Goal: Transaction & Acquisition: Book appointment/travel/reservation

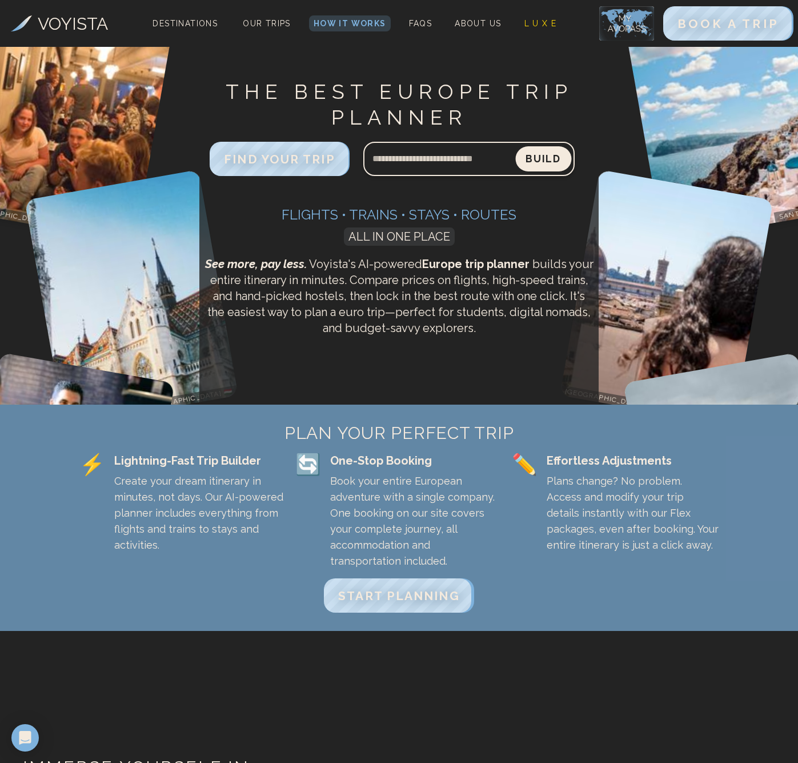
click at [545, 160] on button "Build" at bounding box center [543, 158] width 56 height 25
click at [398, 588] on span "START PLANNING" at bounding box center [398, 595] width 127 height 15
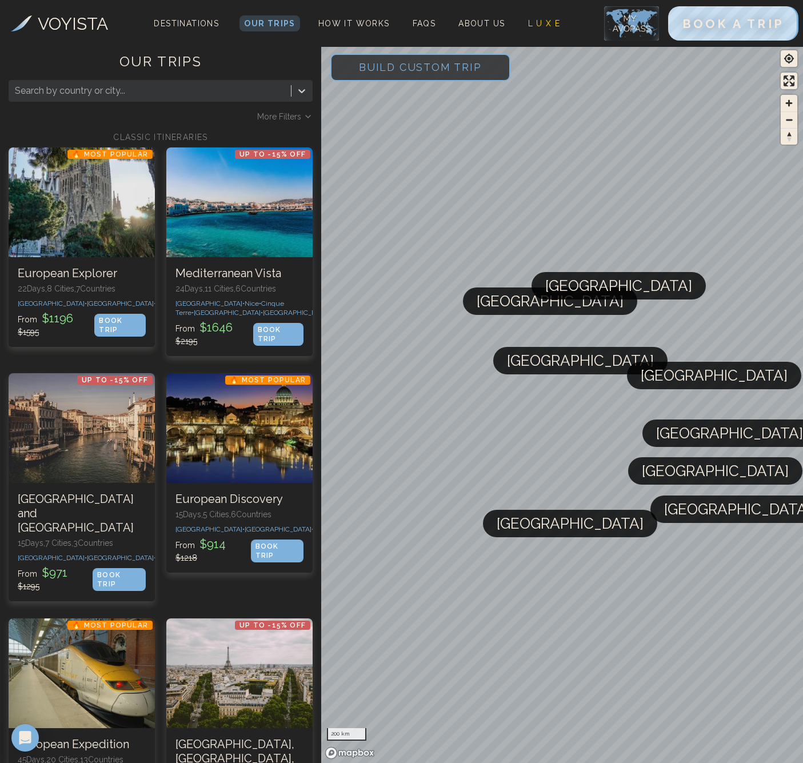
click at [438, 66] on span "Build Custom Trip" at bounding box center [420, 67] width 159 height 49
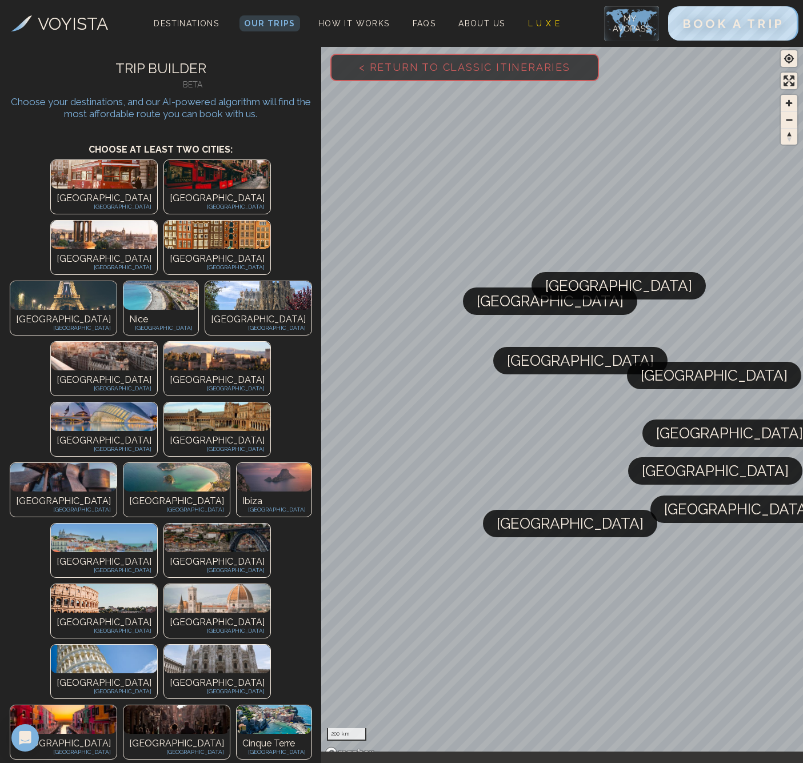
click at [157, 613] on div "[GEOGRAPHIC_DATA] [GEOGRAPHIC_DATA]" at bounding box center [104, 625] width 106 height 25
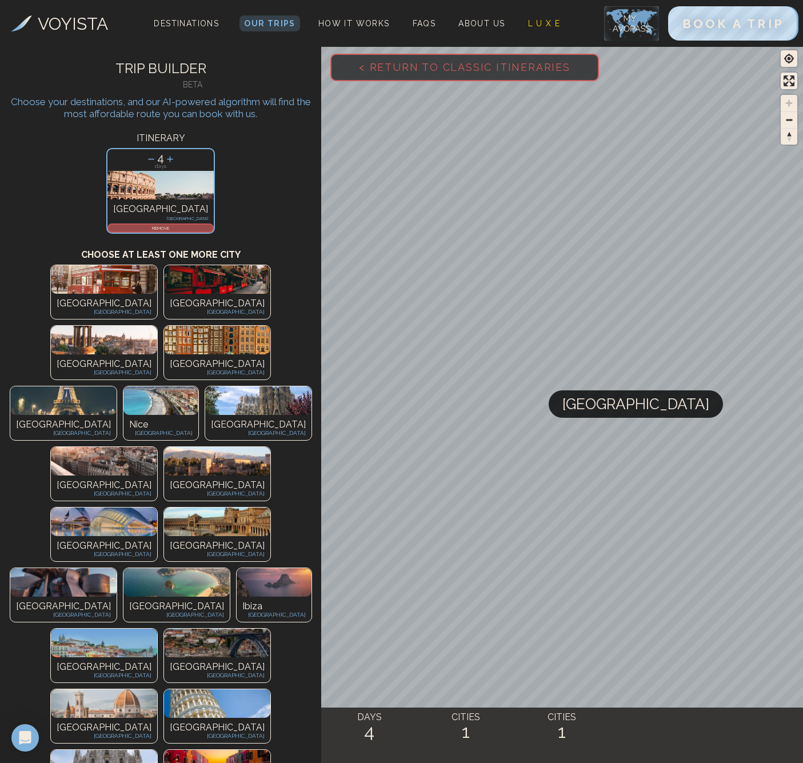
click at [157, 718] on div "[PERSON_NAME] [GEOGRAPHIC_DATA]" at bounding box center [104, 730] width 106 height 25
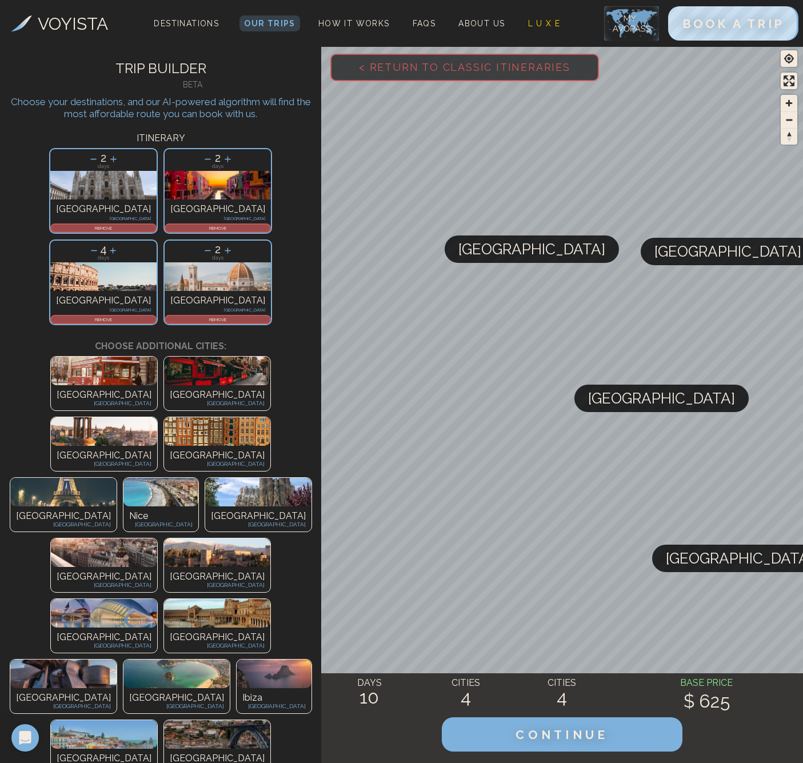
click at [123, 478] on img at bounding box center [160, 492] width 75 height 29
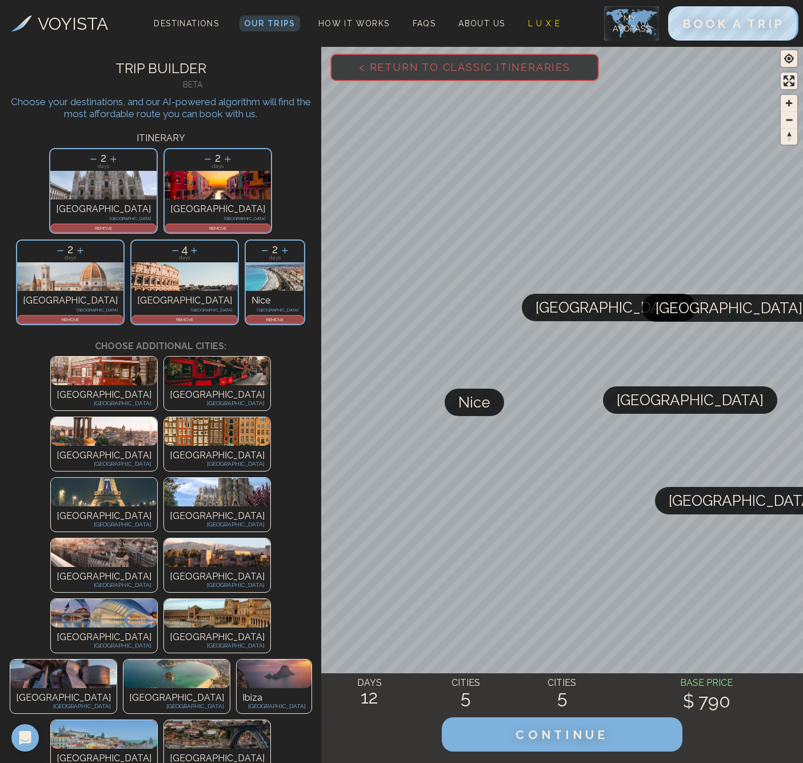
click at [151, 509] on p "[GEOGRAPHIC_DATA]" at bounding box center [104, 516] width 95 height 14
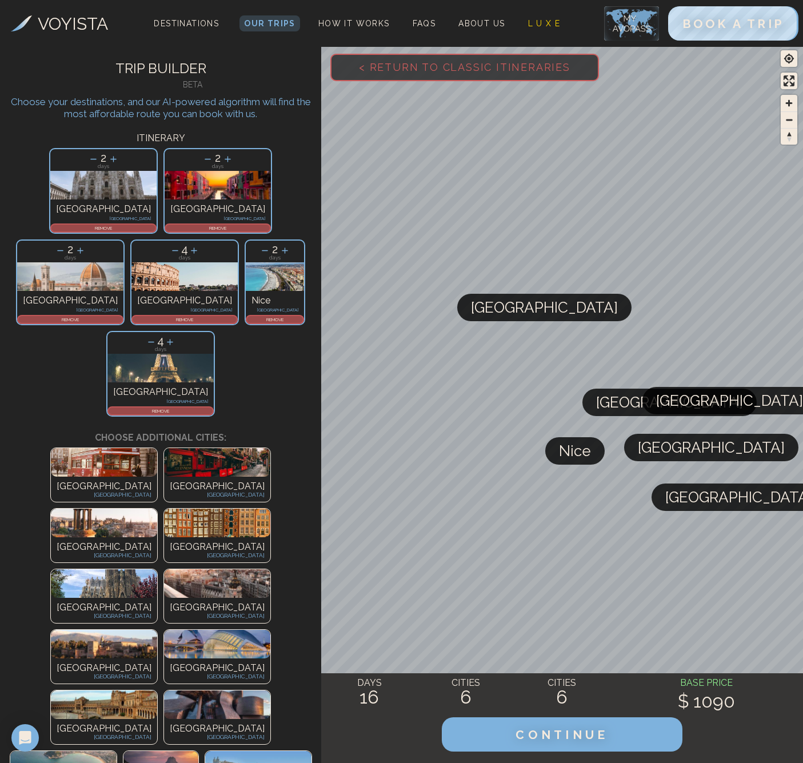
click at [226, 537] on div "[GEOGRAPHIC_DATA] [GEOGRAPHIC_DATA]" at bounding box center [217, 549] width 106 height 25
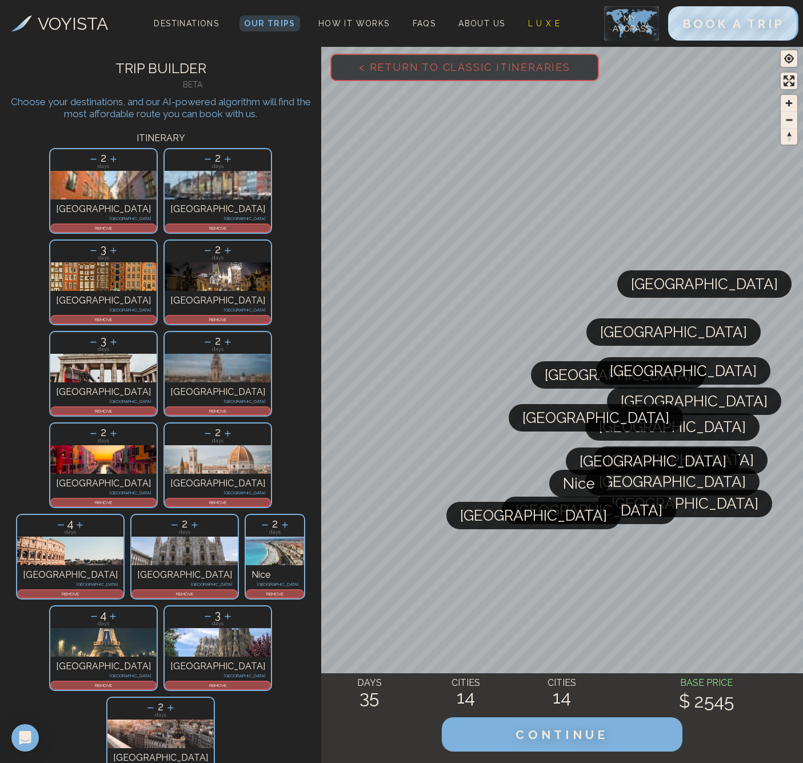
click at [99, 336] on icon at bounding box center [93, 342] width 12 height 12
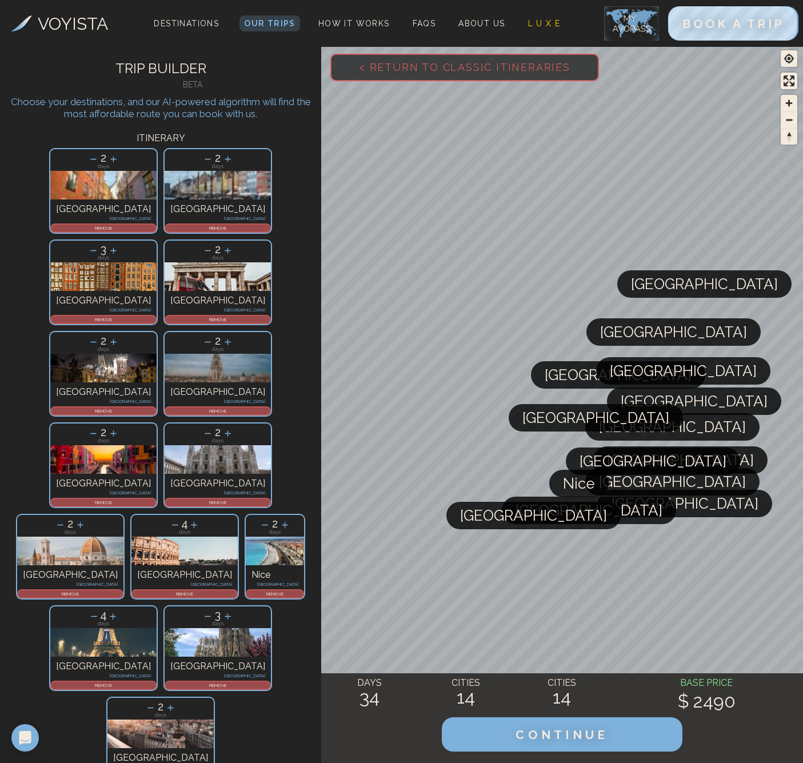
click at [202, 610] on icon at bounding box center [208, 616] width 12 height 12
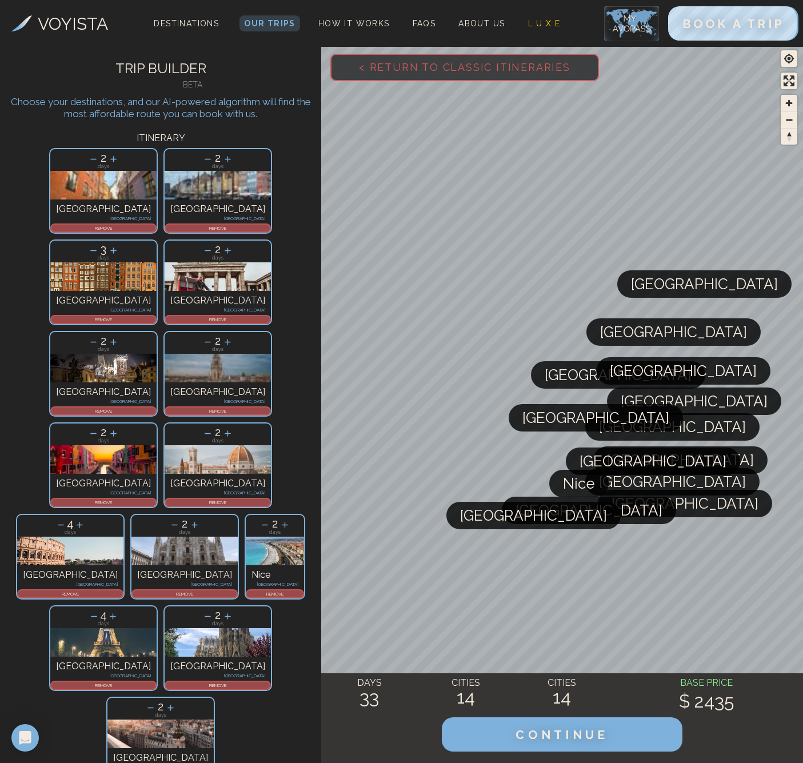
click at [67, 519] on icon at bounding box center [61, 525] width 12 height 12
click at [95, 616] on icon at bounding box center [94, 616] width 6 height 1
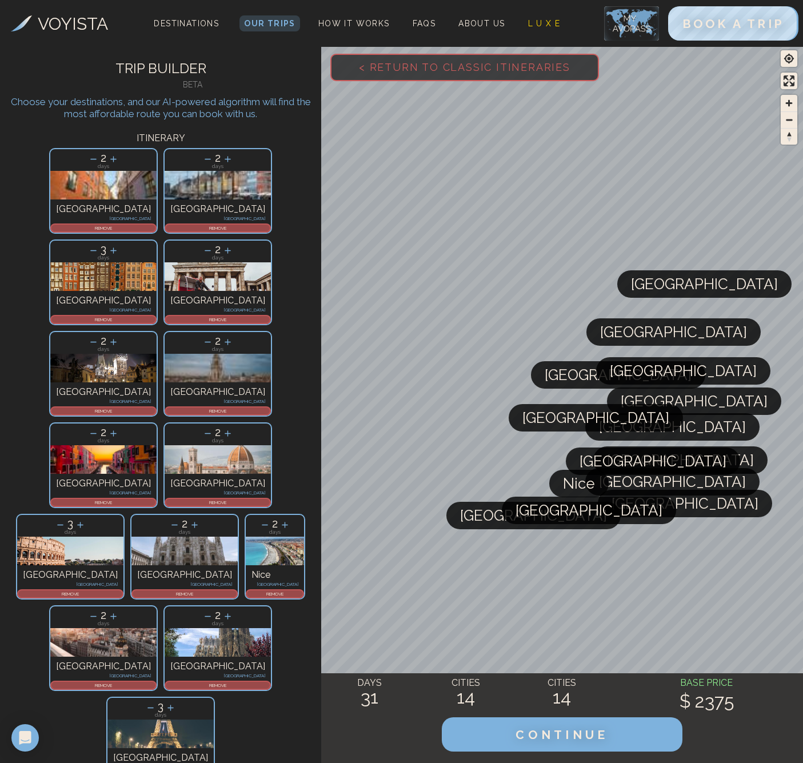
click at [66, 519] on icon at bounding box center [60, 525] width 12 height 12
click at [99, 245] on icon at bounding box center [93, 251] width 12 height 12
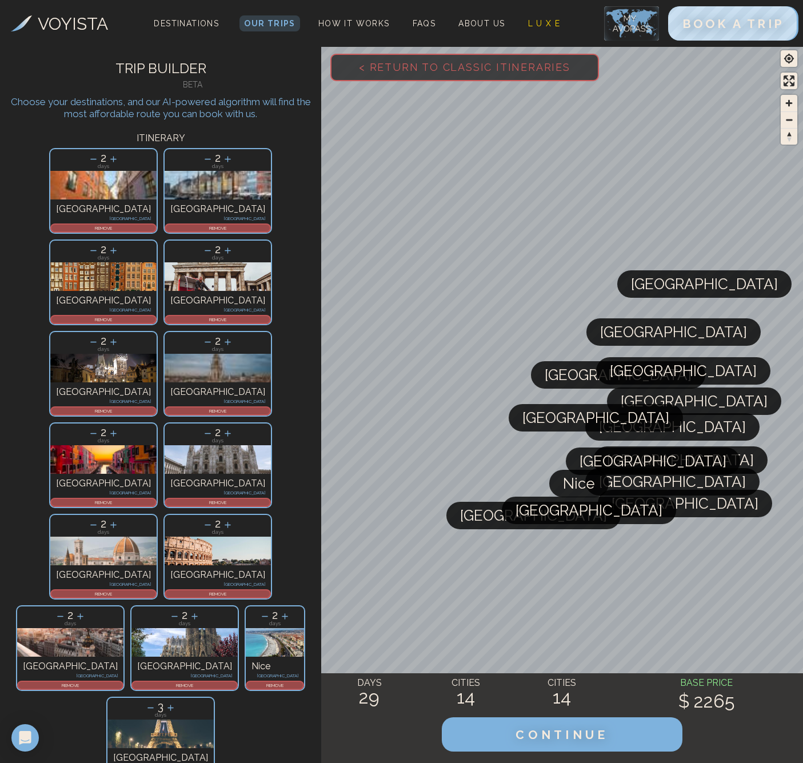
click at [86, 610] on icon at bounding box center [80, 616] width 12 height 12
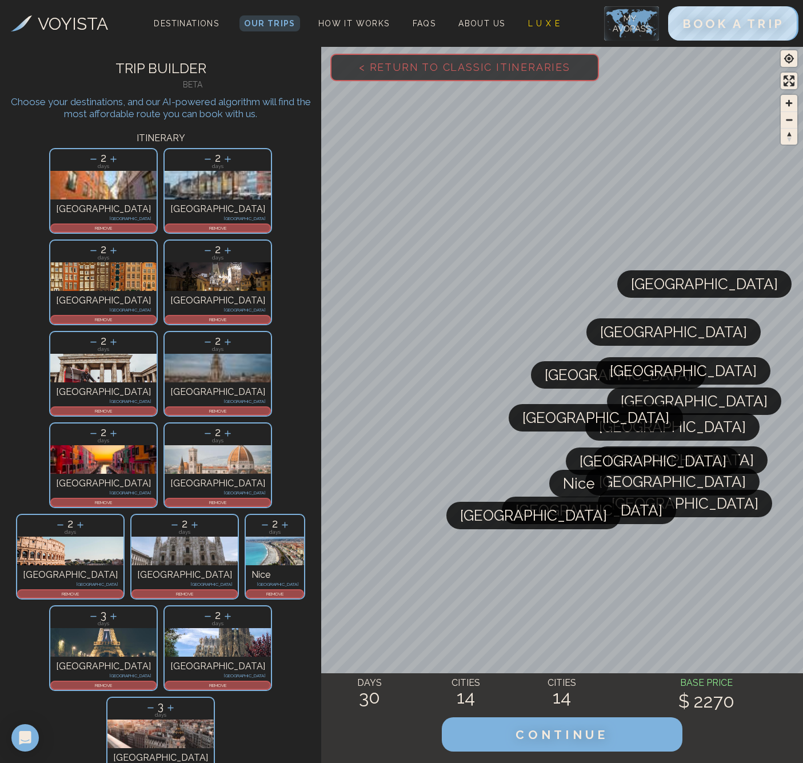
click at [157, 702] on icon at bounding box center [151, 708] width 12 height 12
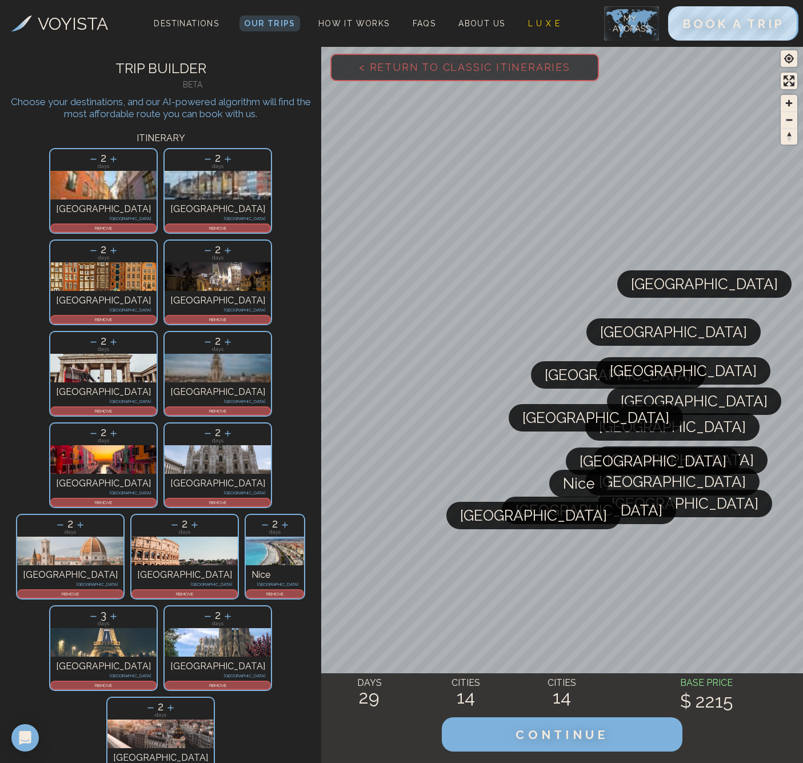
click at [177, 702] on icon at bounding box center [171, 708] width 12 height 12
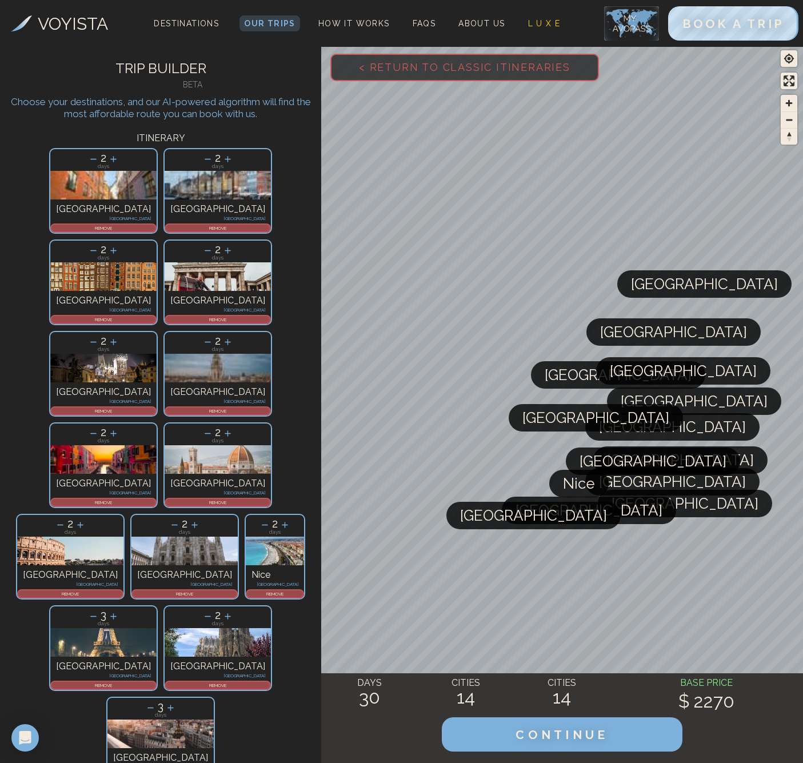
click at [157, 702] on icon at bounding box center [151, 708] width 12 height 12
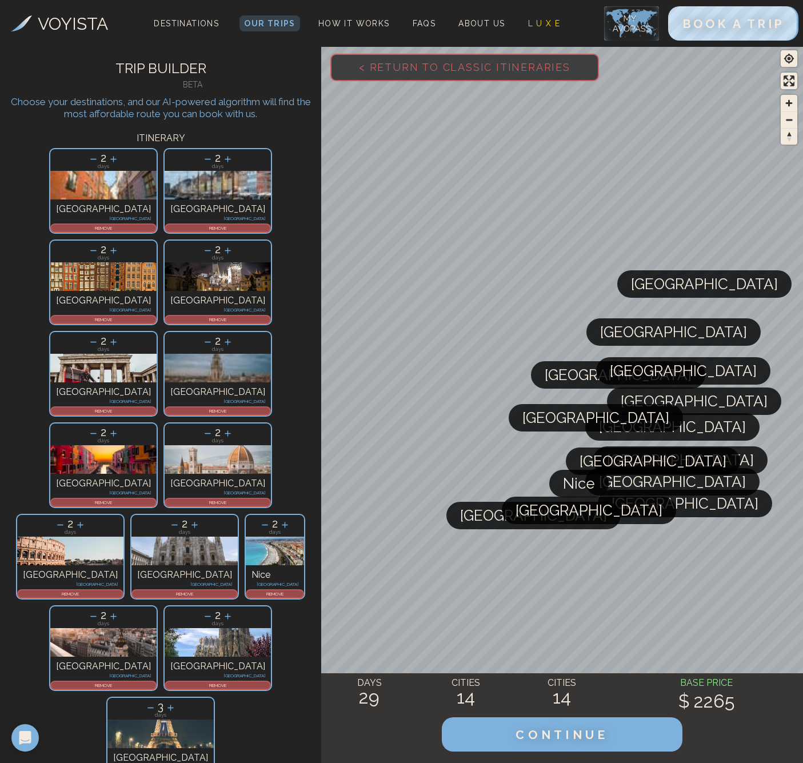
click at [117, 610] on icon at bounding box center [113, 616] width 12 height 12
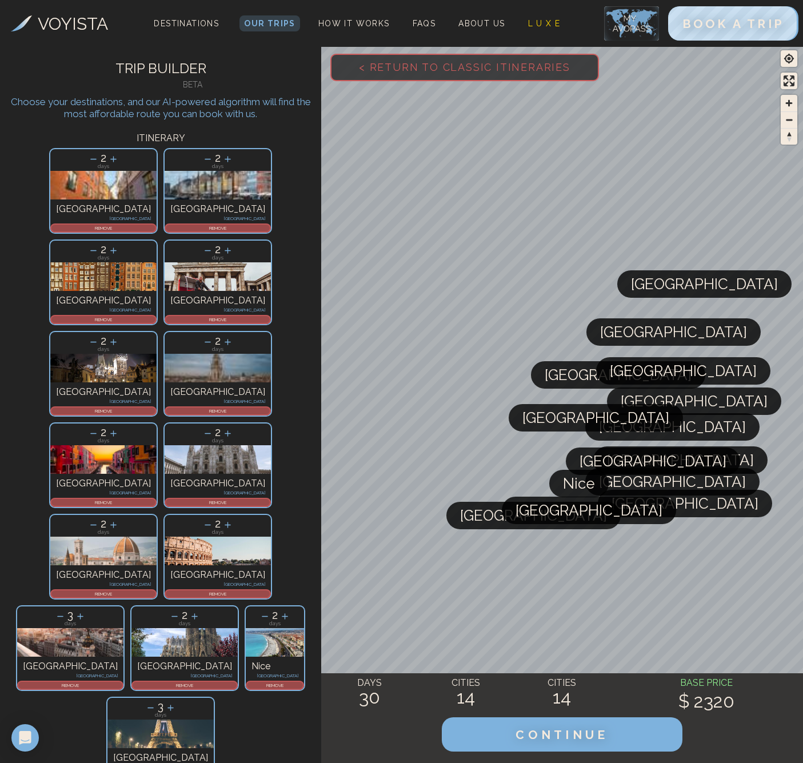
click at [66, 610] on icon at bounding box center [60, 616] width 12 height 12
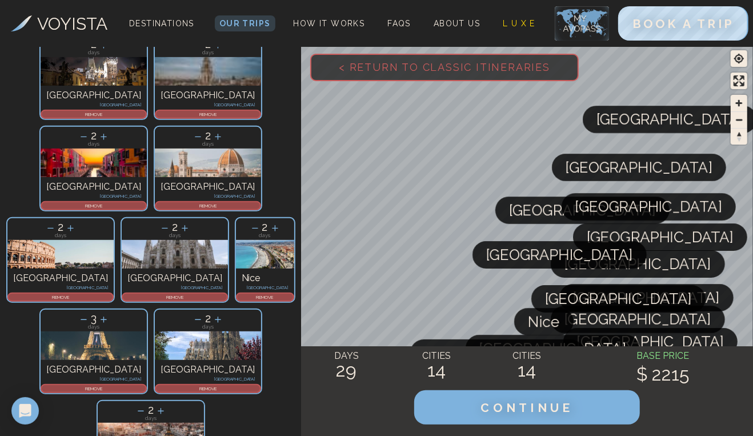
scroll to position [354, 0]
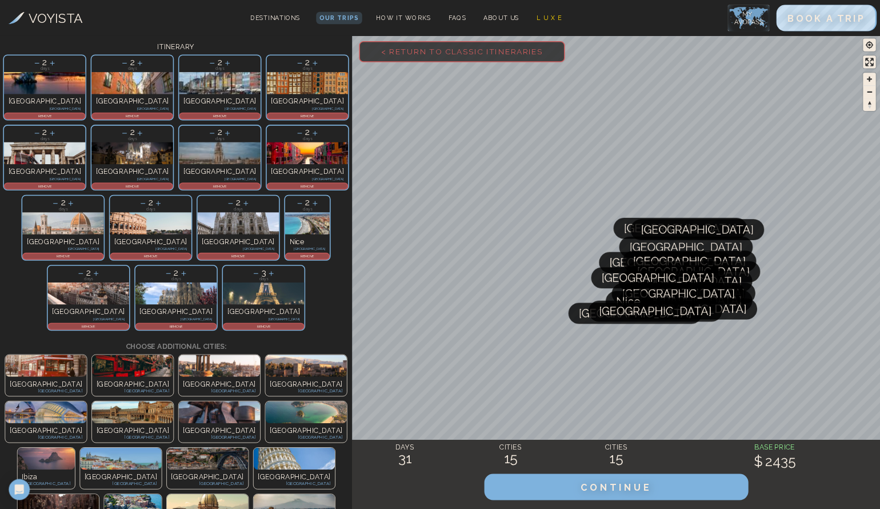
scroll to position [0, 0]
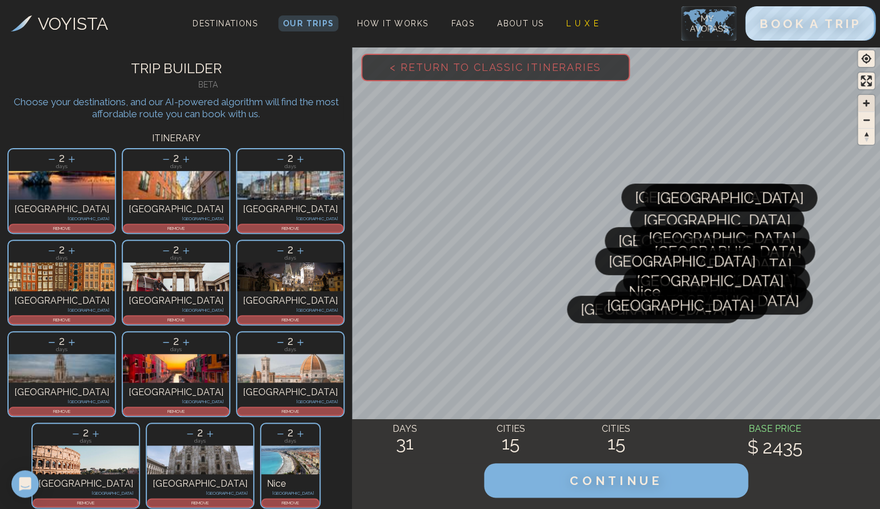
click at [798, 101] on span "Zoom in" at bounding box center [866, 103] width 17 height 17
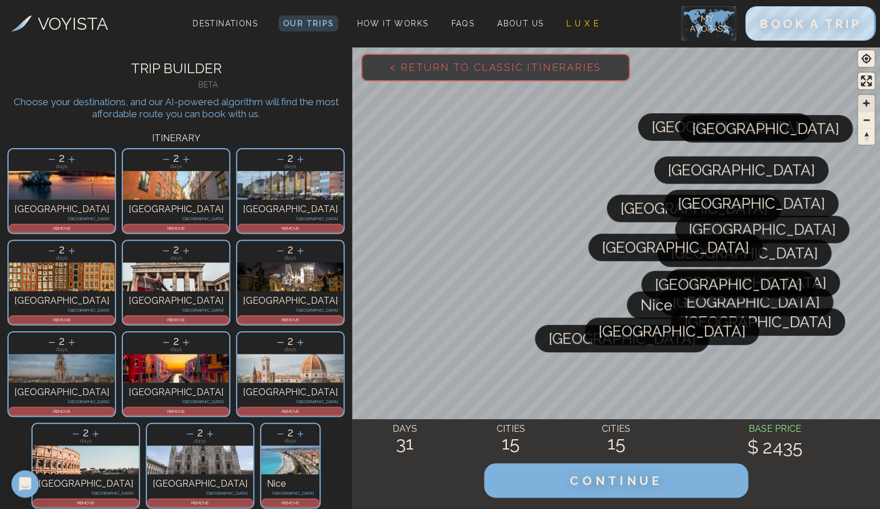
click at [798, 101] on span "Zoom in" at bounding box center [866, 103] width 17 height 17
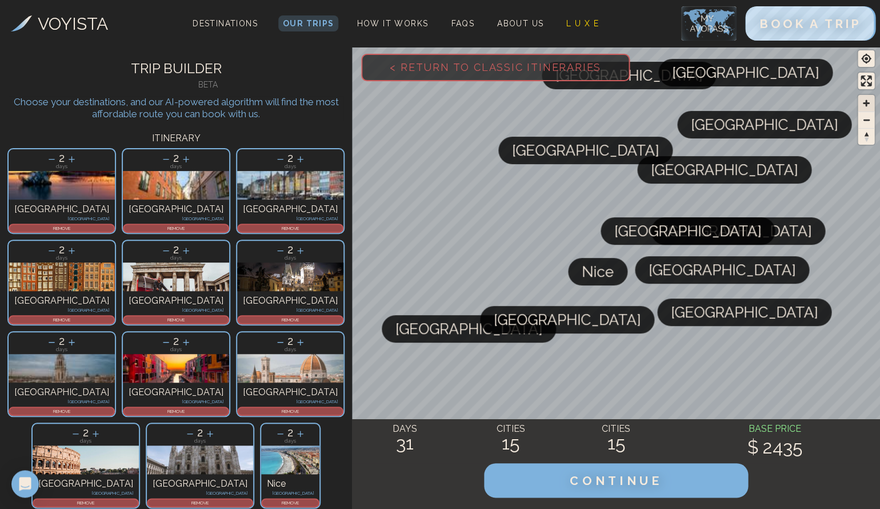
click at [798, 100] on span "Zoom in" at bounding box center [866, 103] width 17 height 17
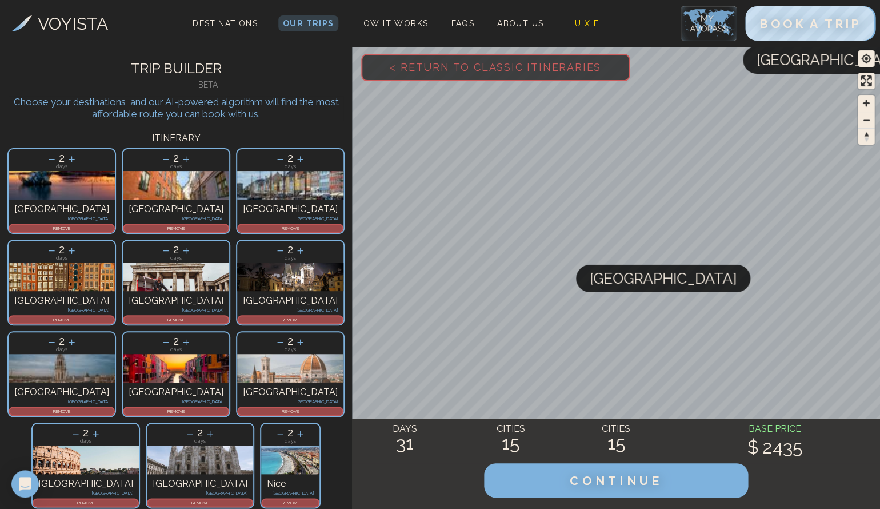
click at [547, 426] on div "[GEOGRAPHIC_DATA] [GEOGRAPHIC_DATA] [GEOGRAPHIC_DATA] [GEOGRAPHIC_DATA] [GEOGRA…" at bounding box center [616, 277] width 528 height 464
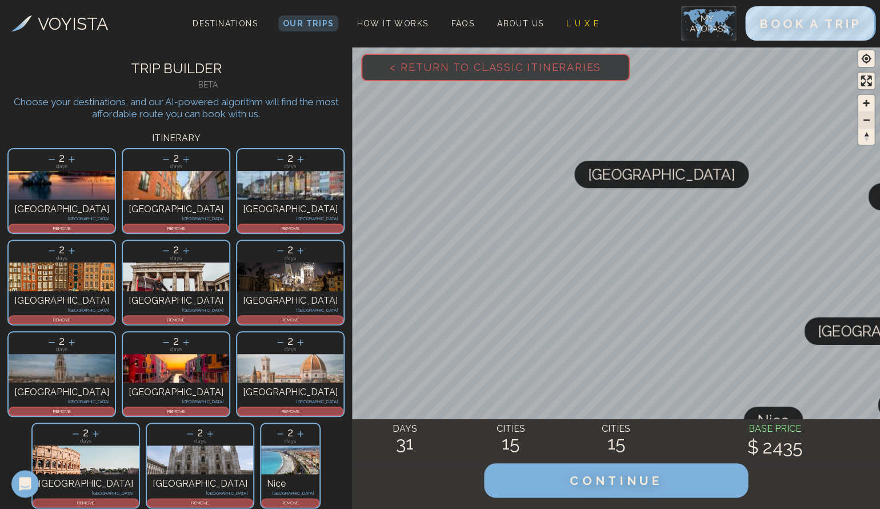
click at [798, 120] on span "Zoom out" at bounding box center [866, 120] width 17 height 16
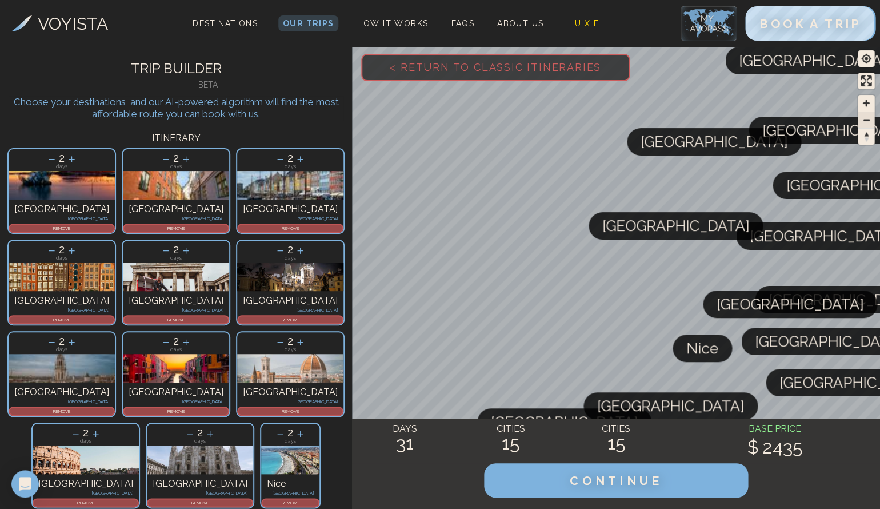
click at [798, 120] on span "Zoom out" at bounding box center [866, 120] width 17 height 16
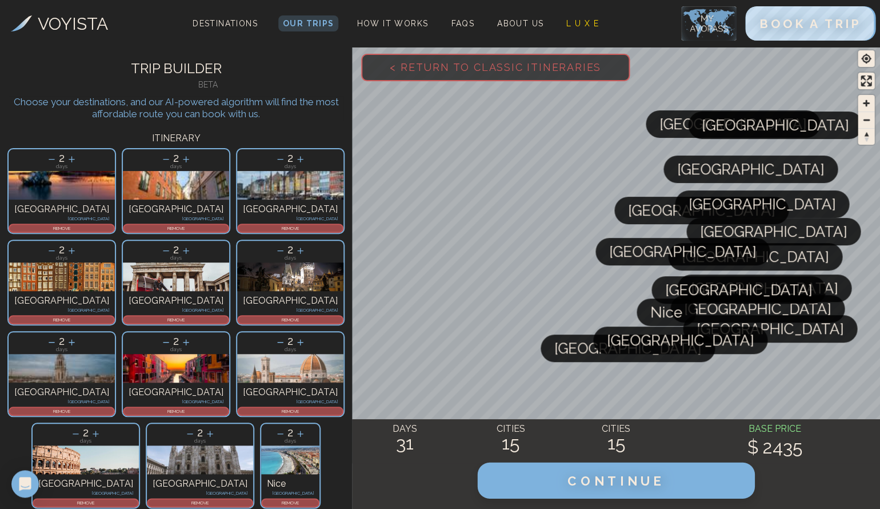
click at [611, 483] on span "CONTINUE" at bounding box center [616, 480] width 98 height 15
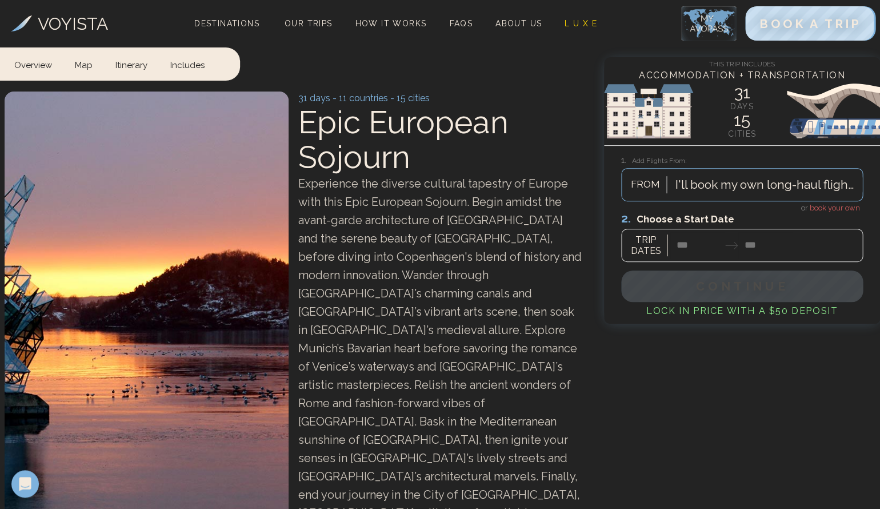
click at [798, 207] on span "book your own" at bounding box center [835, 207] width 50 height 9
click at [683, 246] on div at bounding box center [742, 236] width 242 height 51
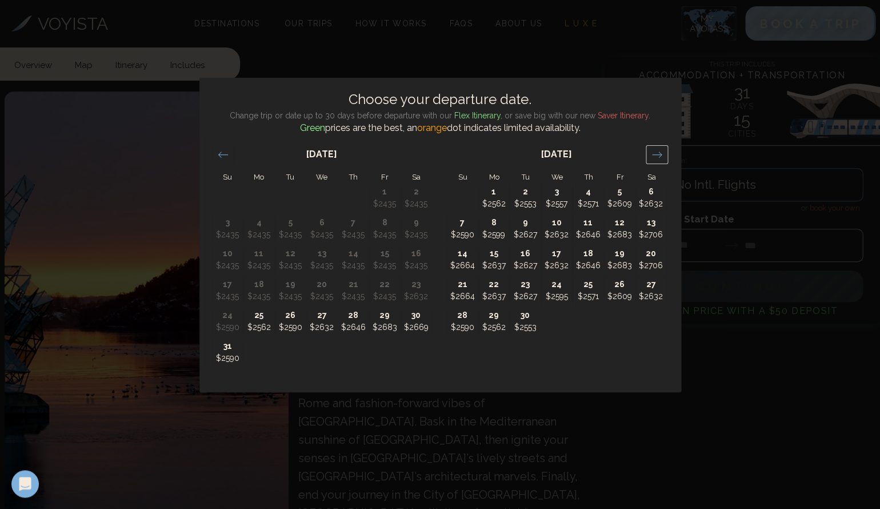
click at [657, 161] on div "Move forward to switch to the next month." at bounding box center [657, 154] width 22 height 19
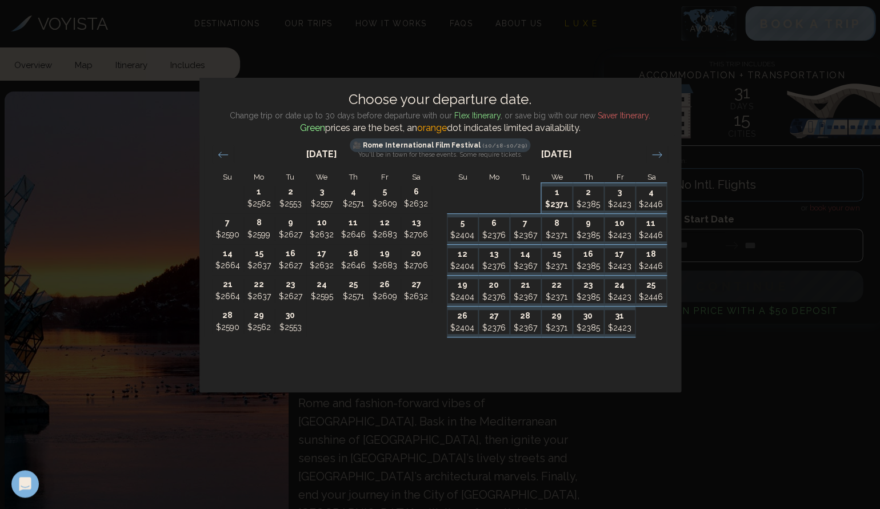
click at [551, 201] on p "$2371" at bounding box center [557, 204] width 30 height 12
type input "*******"
type input "********"
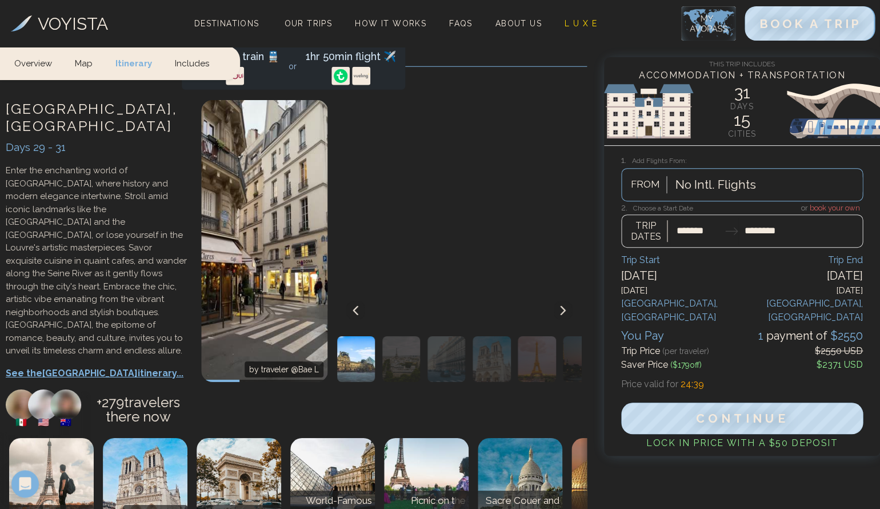
scroll to position [11482, 0]
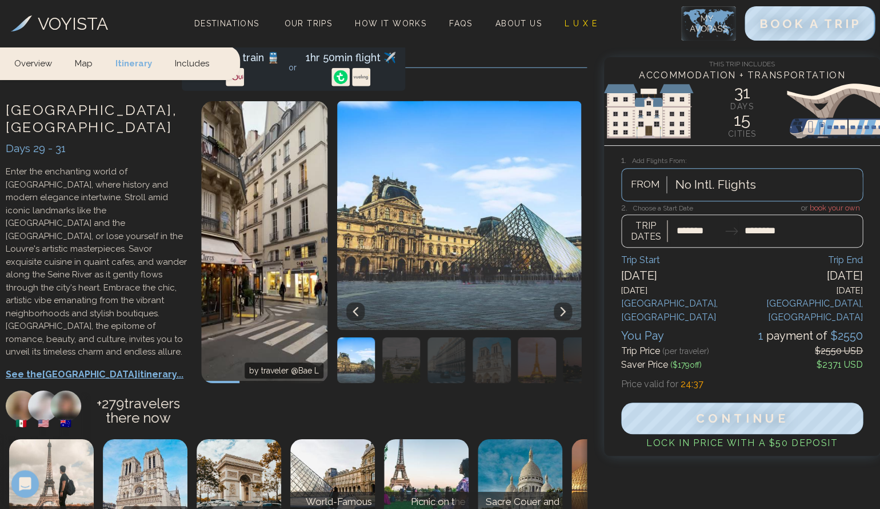
click at [710, 22] on img at bounding box center [708, 23] width 55 height 34
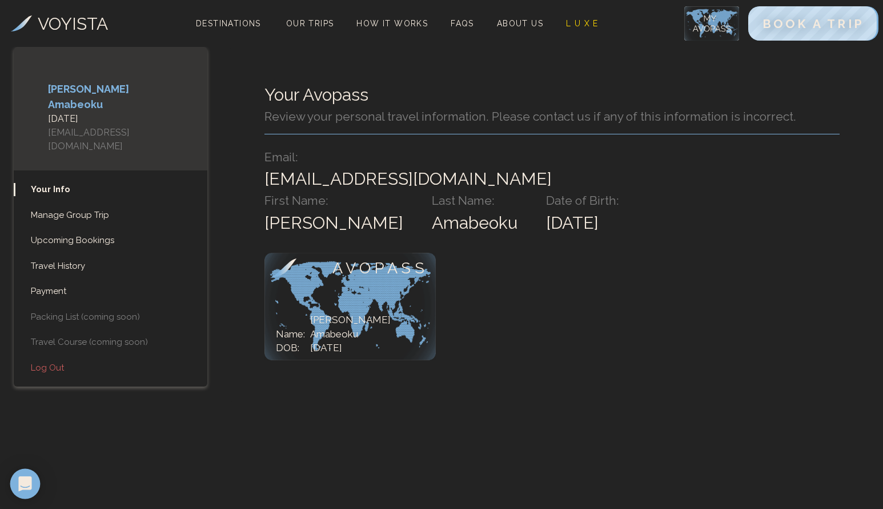
click at [30, 486] on icon "Open Intercom Messenger" at bounding box center [25, 483] width 15 height 15
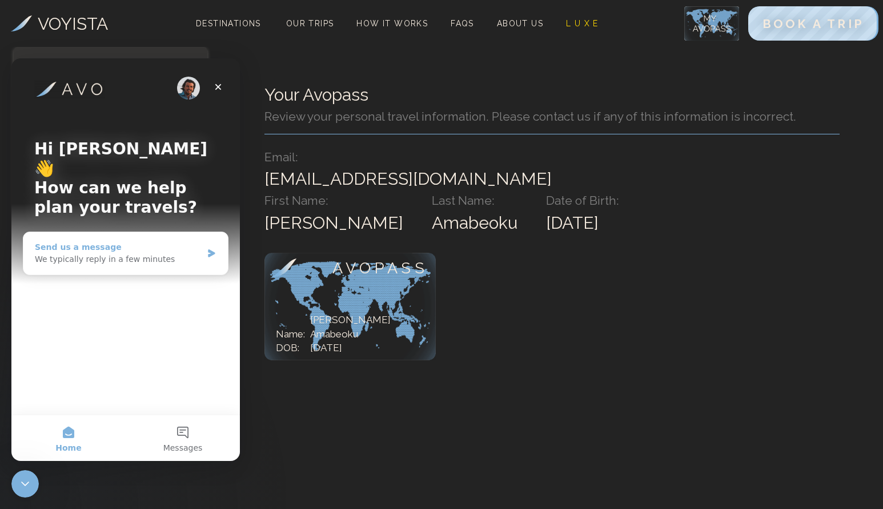
click at [107, 253] on div "We typically reply in a few minutes" at bounding box center [118, 259] width 167 height 12
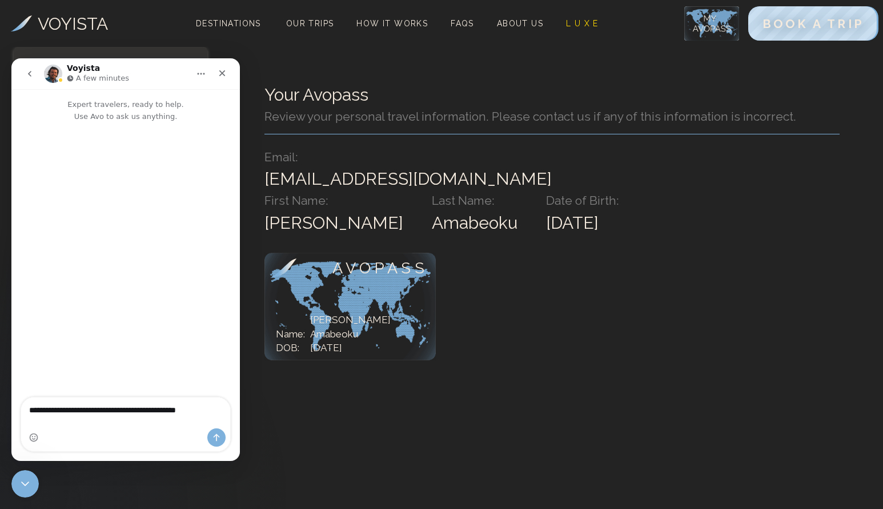
click at [144, 417] on textarea "**********" at bounding box center [126, 406] width 210 height 19
type textarea "**********"
click at [214, 438] on icon "Send a message…" at bounding box center [216, 437] width 9 height 9
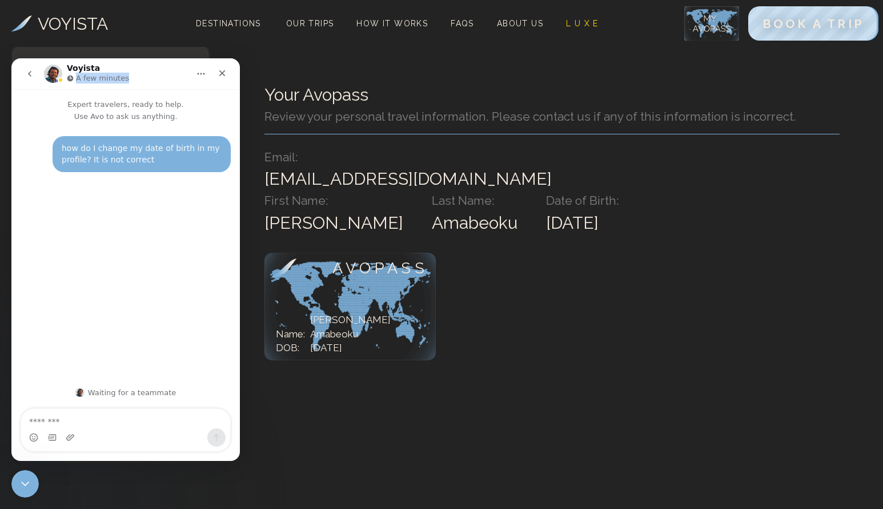
drag, startPoint x: 149, startPoint y: 62, endPoint x: 171, endPoint y: 74, distance: 25.8
click at [171, 74] on nav "Voyista A few minutes" at bounding box center [125, 73] width 229 height 31
click at [167, 71] on div "Voyista A few minutes" at bounding box center [116, 74] width 145 height 20
click at [202, 72] on icon "Home" at bounding box center [201, 73] width 9 height 9
click at [173, 66] on div "Voyista A few minutes" at bounding box center [116, 74] width 145 height 20
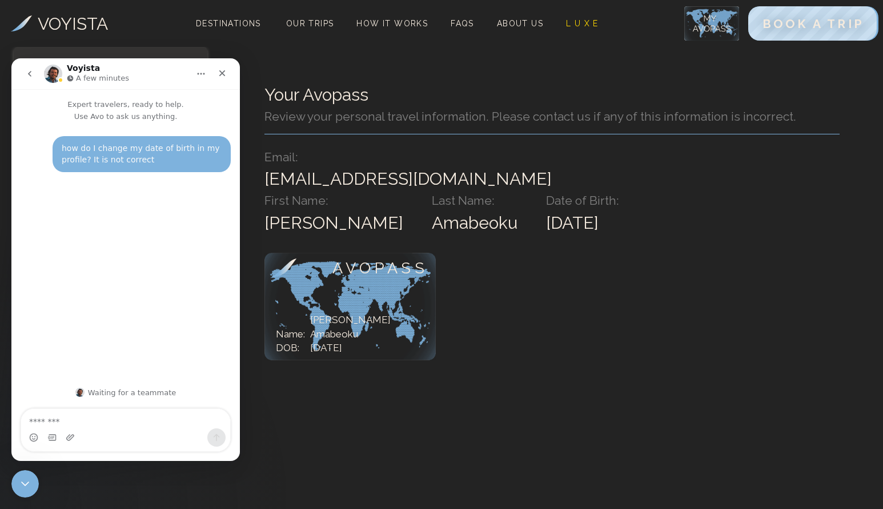
click at [721, 27] on img at bounding box center [712, 23] width 55 height 34
click at [519, 23] on span "About Us" at bounding box center [520, 23] width 46 height 9
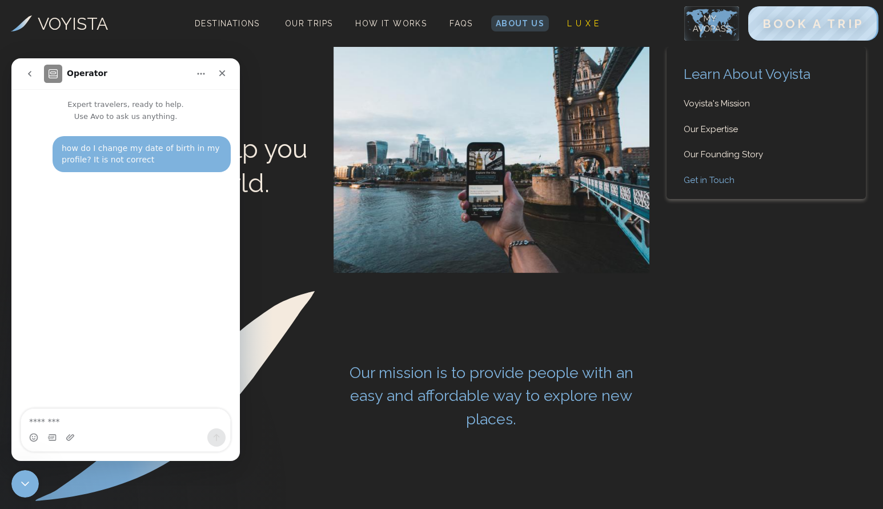
click at [693, 179] on link "Get in Touch" at bounding box center [766, 180] width 199 height 13
click at [269, 77] on div "We're here to help you travel the world." at bounding box center [333, 160] width 633 height 226
click at [717, 23] on img at bounding box center [712, 23] width 55 height 34
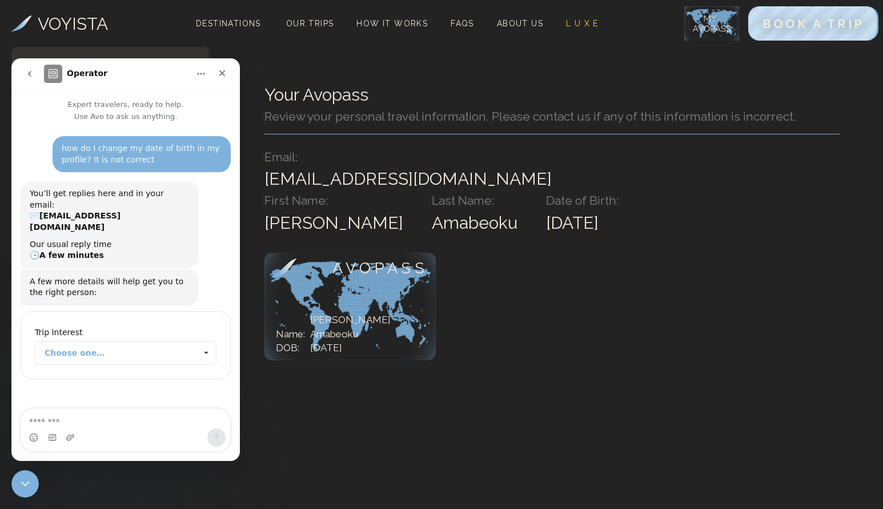
click at [207, 341] on span "Choose one…" at bounding box center [206, 352] width 20 height 23
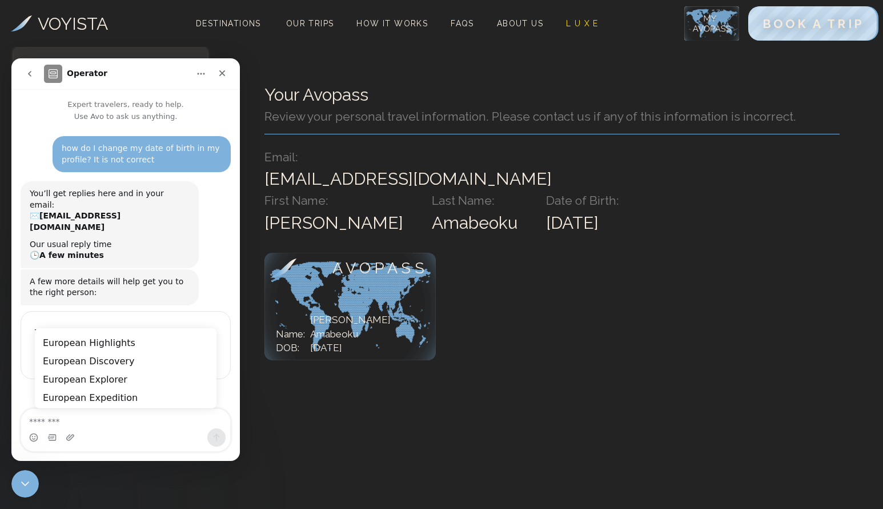
click at [207, 341] on span "Choose one…" at bounding box center [206, 352] width 20 height 23
click at [213, 269] on div "A few more details will help get you to the right person: Operator • Just now" at bounding box center [126, 287] width 210 height 37
click at [66, 421] on textarea "Message…" at bounding box center [125, 418] width 209 height 19
type textarea "**********"
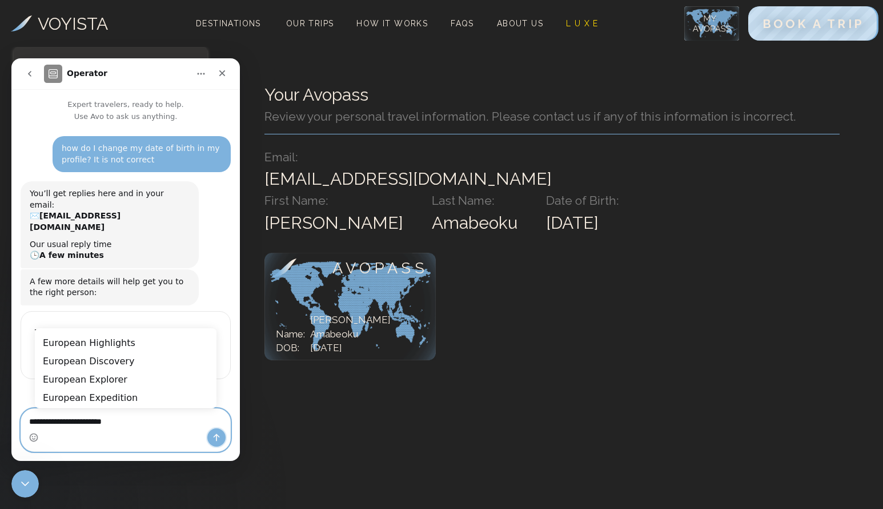
click at [218, 438] on icon "Send a message…" at bounding box center [216, 437] width 9 height 9
click at [214, 269] on div "A few more details will help get you to the right person: Operator • Just now" at bounding box center [126, 287] width 210 height 37
click at [206, 341] on span "Choose one…" at bounding box center [206, 352] width 20 height 23
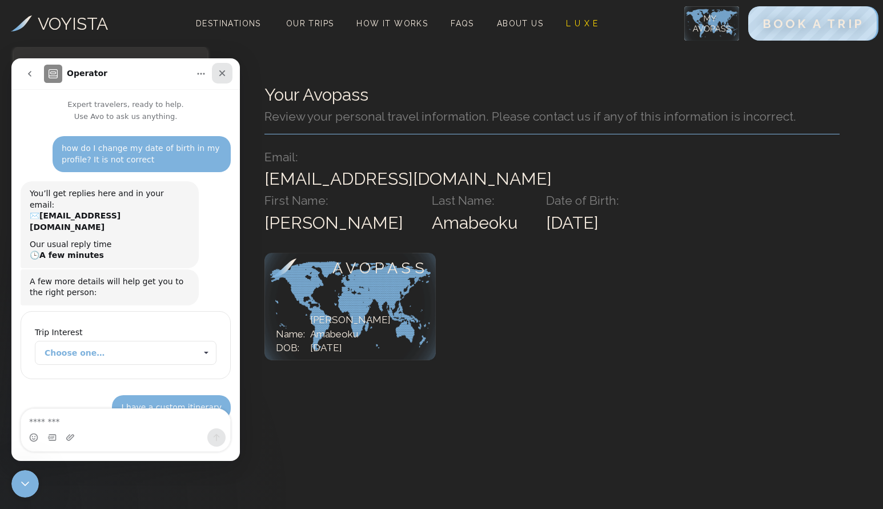
click at [222, 72] on icon "Close" at bounding box center [222, 73] width 6 height 6
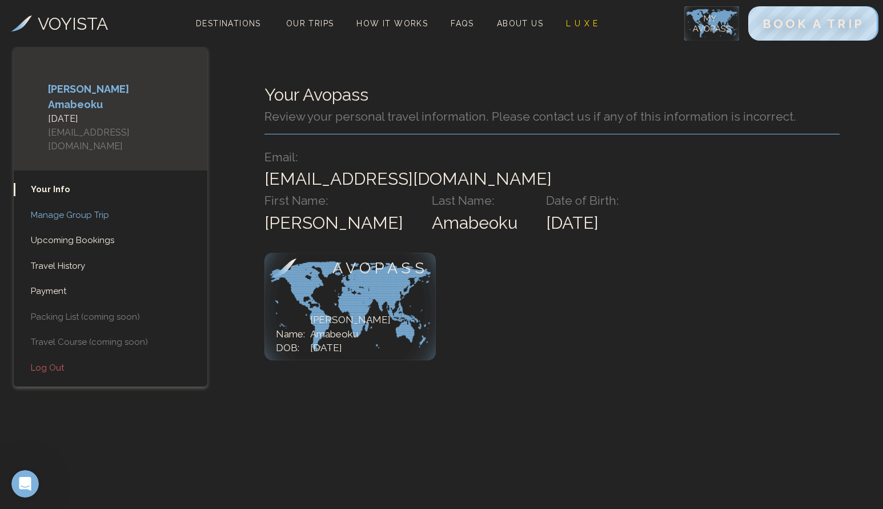
click at [54, 209] on link "Manage Group Trip" at bounding box center [111, 215] width 194 height 13
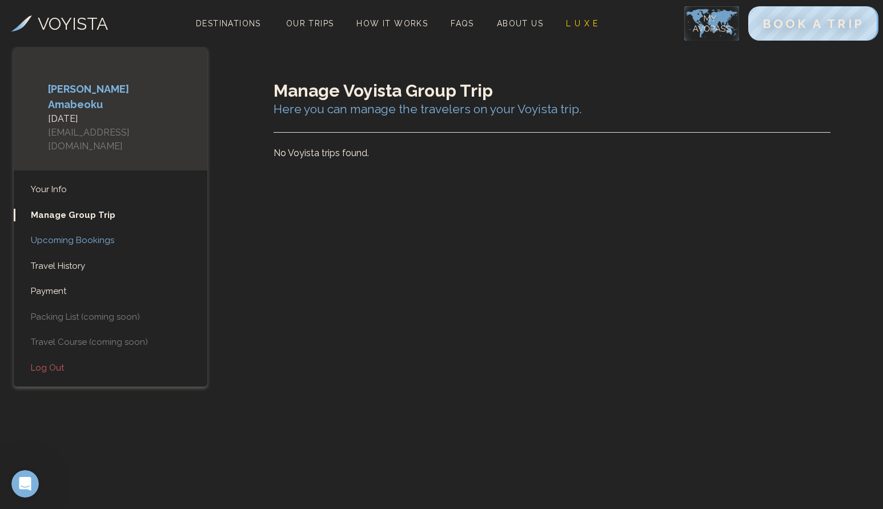
click at [66, 234] on link "Upcoming Bookings" at bounding box center [111, 240] width 194 height 13
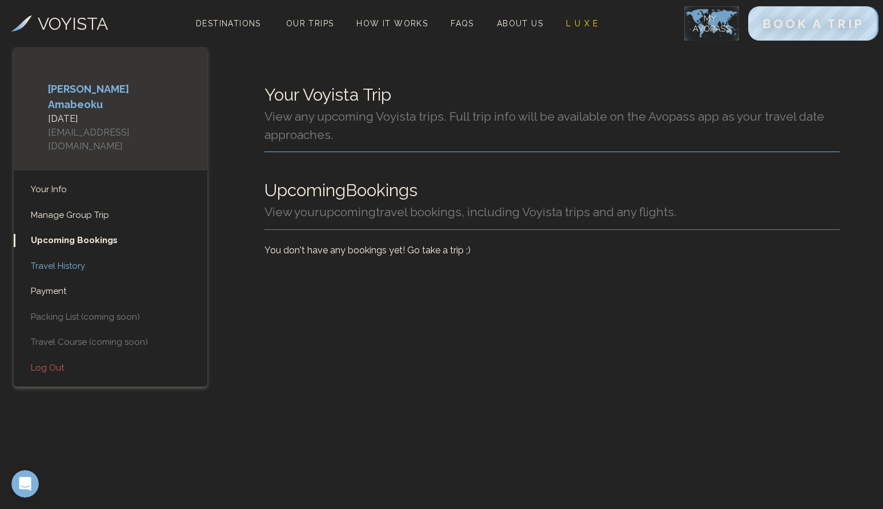
click at [62, 259] on link "Travel History" at bounding box center [111, 265] width 194 height 13
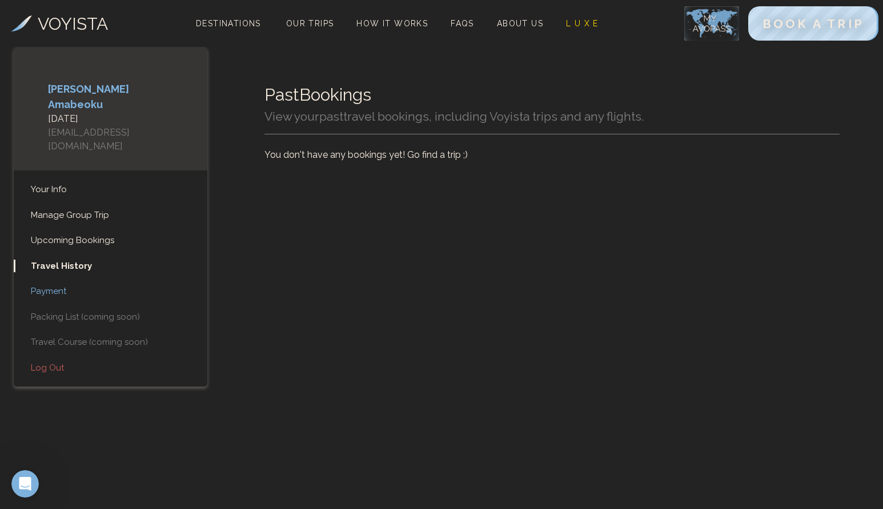
click at [55, 285] on link "Payment" at bounding box center [111, 291] width 194 height 13
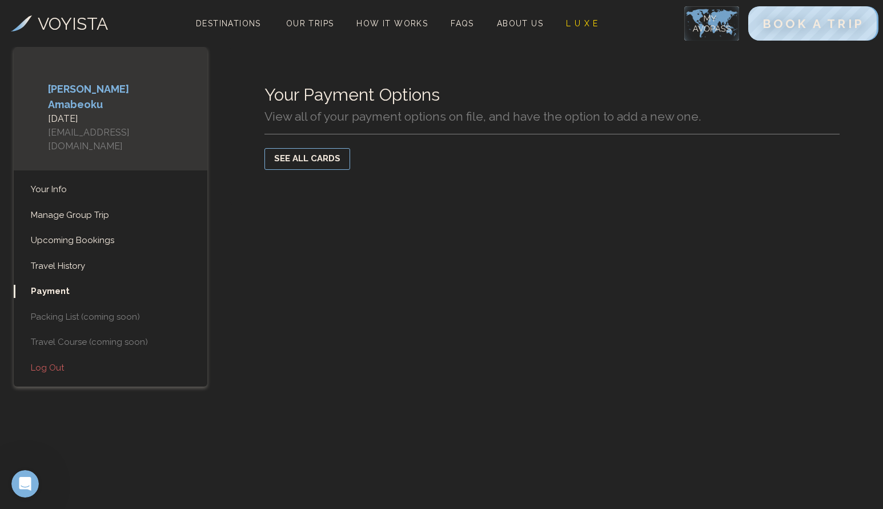
click at [57, 310] on link "Packing List (coming soon)" at bounding box center [111, 316] width 194 height 13
click at [102, 335] on link "Travel Course (coming soon)" at bounding box center [111, 341] width 194 height 13
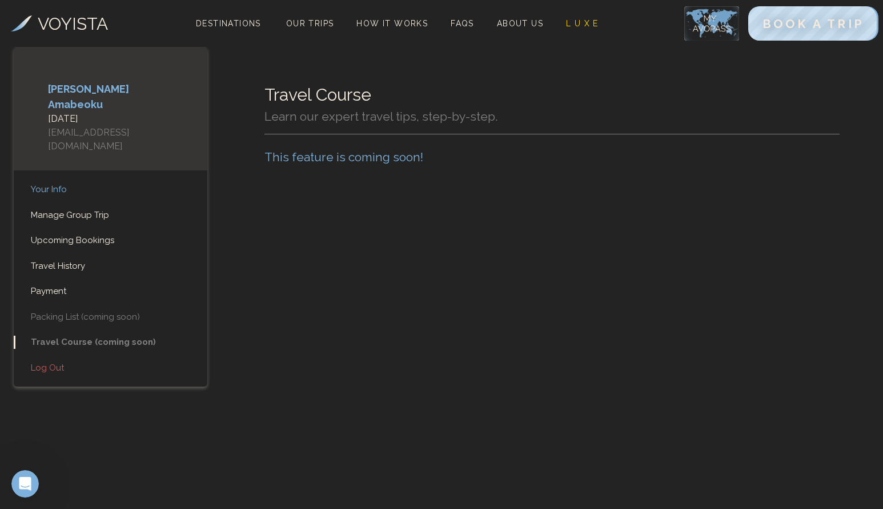
click at [46, 183] on link "Your Info" at bounding box center [111, 189] width 194 height 13
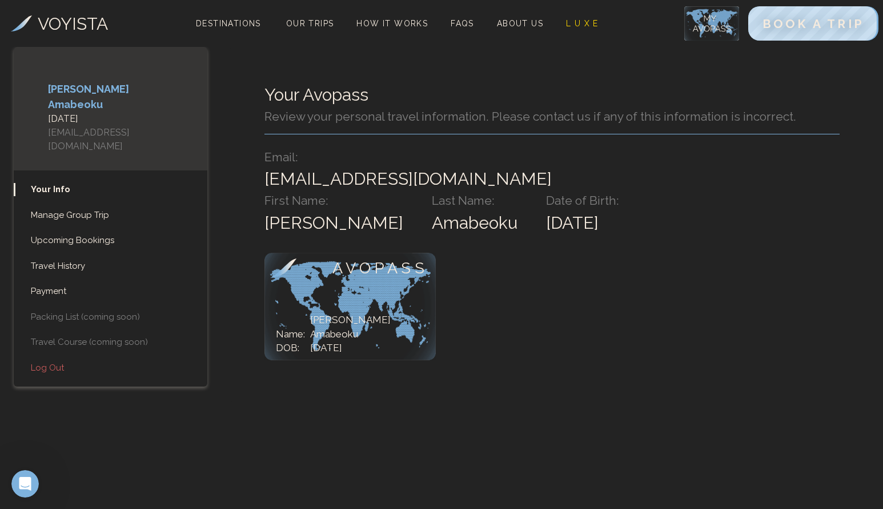
click at [546, 217] on h2 "[DATE]" at bounding box center [582, 223] width 73 height 26
drag, startPoint x: 491, startPoint y: 220, endPoint x: 513, endPoint y: 221, distance: 21.2
click at [546, 221] on h2 "[DATE]" at bounding box center [582, 223] width 73 height 26
click at [546, 226] on h2 "[DATE]" at bounding box center [582, 223] width 73 height 26
click at [86, 112] on h4 "[DATE]" at bounding box center [110, 119] width 125 height 14
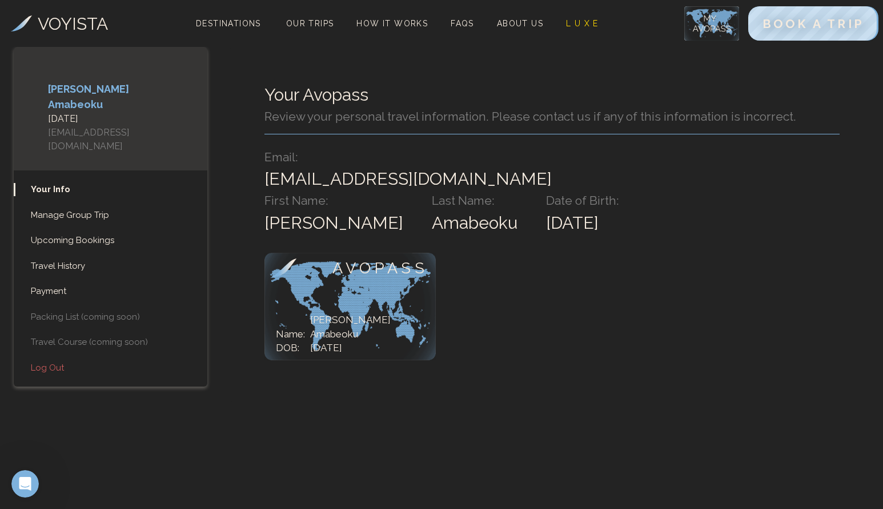
click at [89, 112] on h4 "[DATE]" at bounding box center [110, 119] width 125 height 14
click at [613, 402] on html "VOYISTA Destinations Our Trips How It Works FAQs About Us L U X E BOOK A TRIP […" at bounding box center [441, 201] width 883 height 402
click at [533, 23] on span "About Us" at bounding box center [520, 23] width 46 height 9
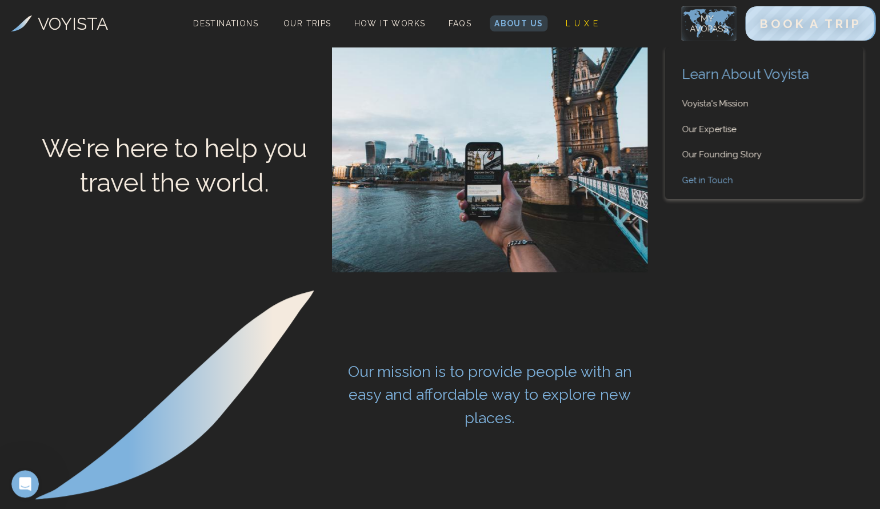
click at [704, 178] on link "Get in Touch" at bounding box center [764, 180] width 199 height 13
click at [711, 178] on link "Get in Touch" at bounding box center [764, 180] width 199 height 13
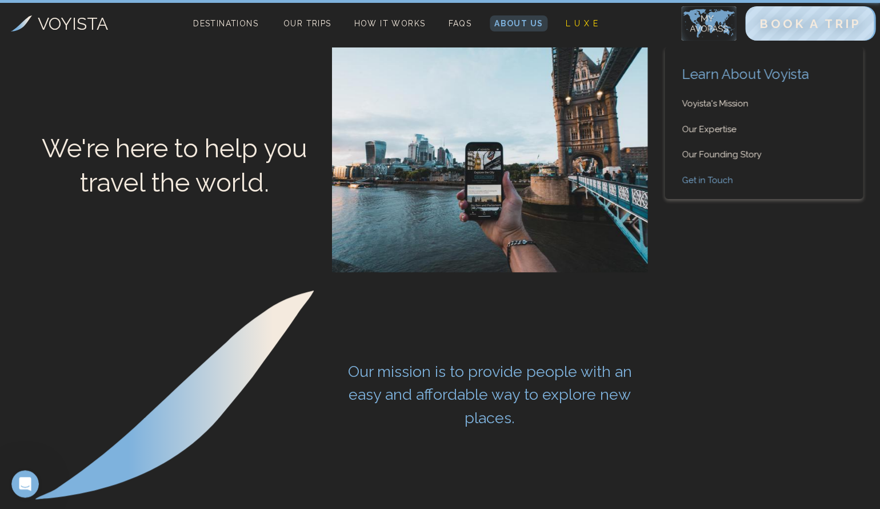
click at [711, 178] on link "Get in Touch" at bounding box center [764, 180] width 199 height 13
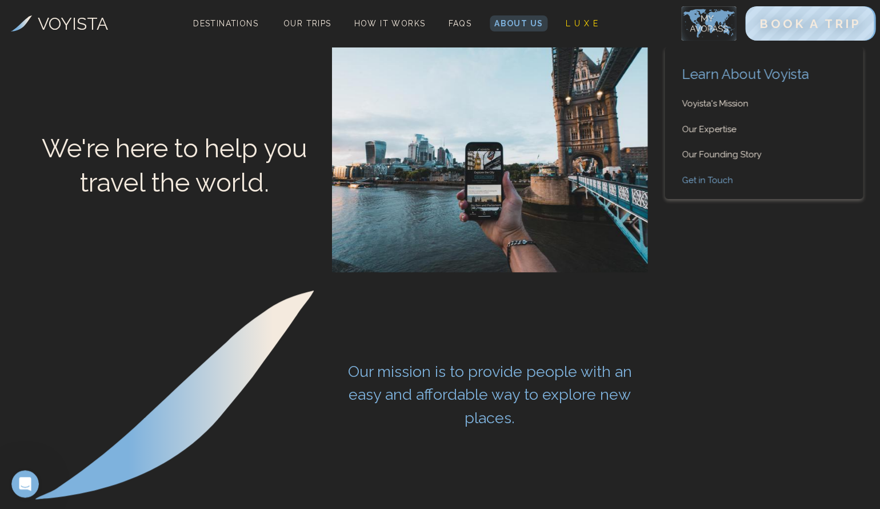
click at [701, 178] on link "Get in Touch" at bounding box center [764, 180] width 199 height 13
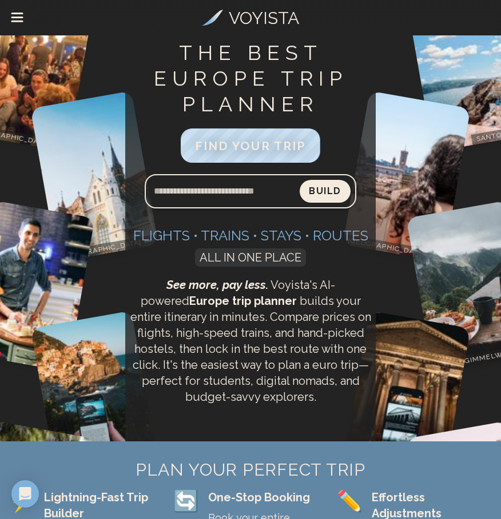
click at [16, 15] on icon "Drawer Menu" at bounding box center [17, 18] width 13 height 13
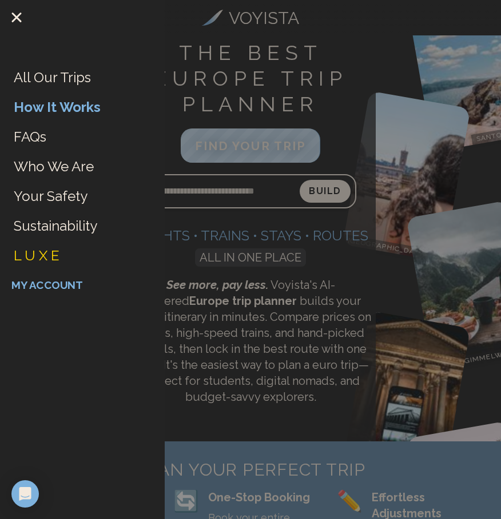
click at [42, 286] on link "My Account" at bounding box center [46, 285] width 71 height 19
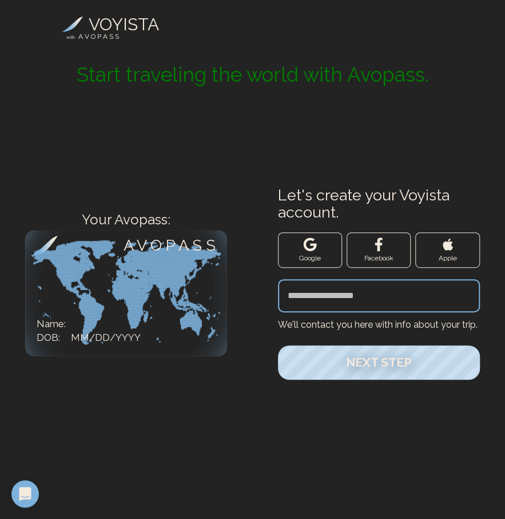
click at [317, 296] on input "Let's create your Voyista account." at bounding box center [379, 295] width 202 height 33
type input "**********"
click at [324, 329] on form "**********" at bounding box center [379, 283] width 202 height 193
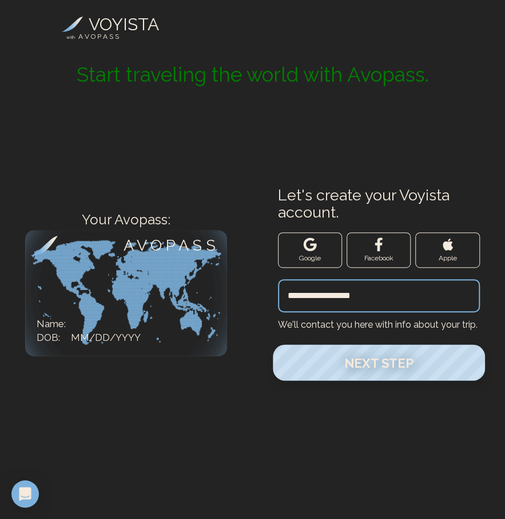
click at [382, 359] on span "Next Step" at bounding box center [378, 362] width 69 height 15
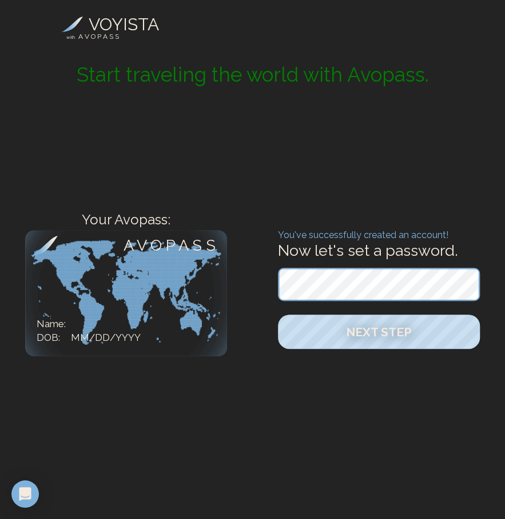
click at [477, 245] on label "Now let's set a password." at bounding box center [379, 250] width 202 height 17
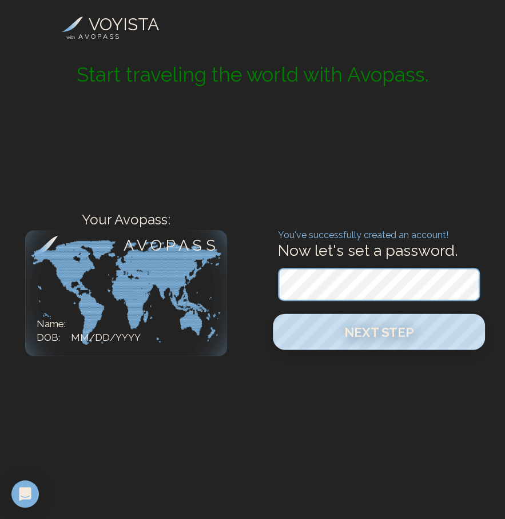
click at [374, 333] on span "Next Step" at bounding box center [378, 332] width 69 height 15
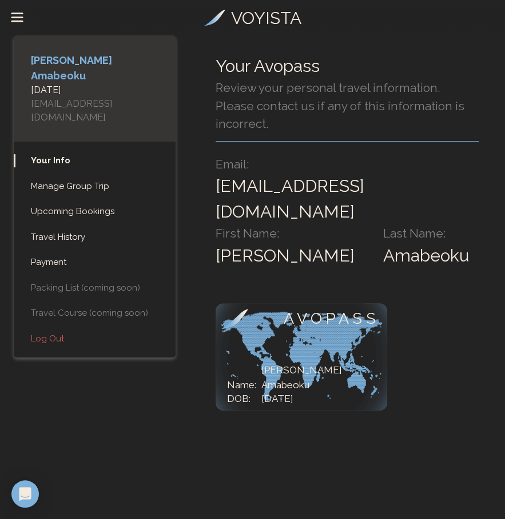
click at [310, 389] on div "A V O P A S S Name: DOB: Maclean Amabeoku 01/01/1998" at bounding box center [300, 360] width 171 height 114
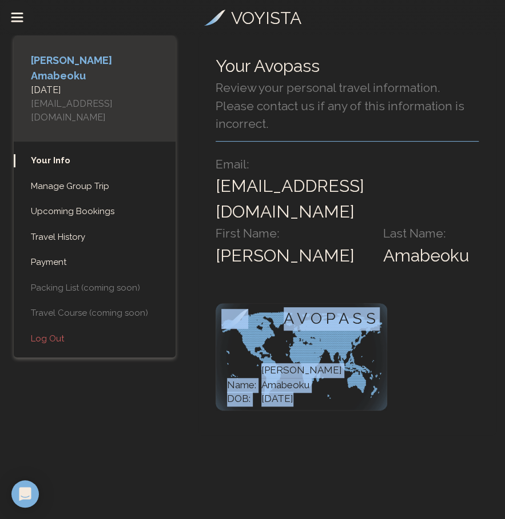
drag, startPoint x: 294, startPoint y: 424, endPoint x: 320, endPoint y: 429, distance: 26.8
click at [320, 418] on div "A V O P A S S Name: DOB: Maclean Amabeoku 01/01/1998" at bounding box center [300, 360] width 171 height 114
click at [321, 418] on div "A V O P A S S Name: DOB: Maclean Amabeoku 01/01/1998" at bounding box center [300, 360] width 171 height 114
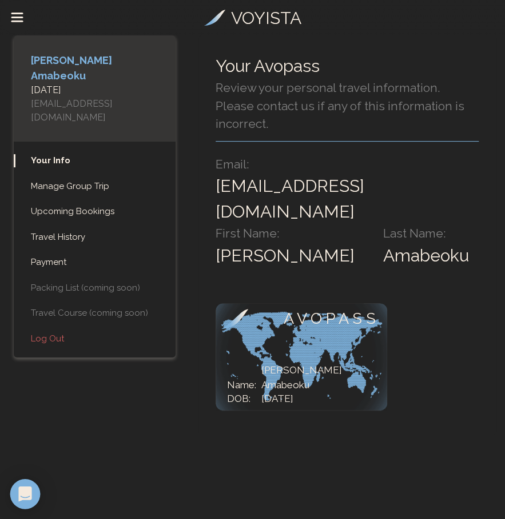
click at [29, 493] on icon "Open Intercom Messenger" at bounding box center [24, 494] width 13 height 15
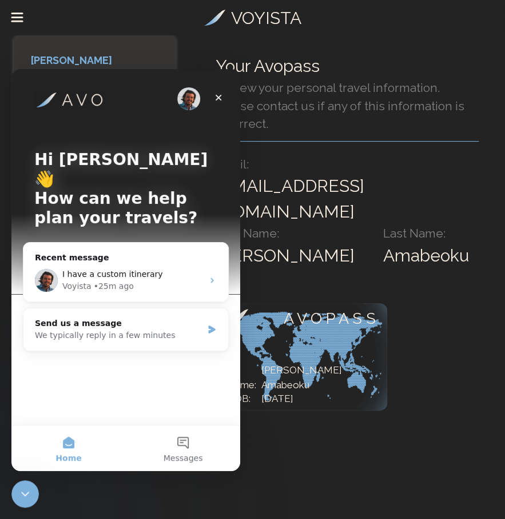
click at [68, 445] on button "Home" at bounding box center [68, 449] width 114 height 46
click at [213, 278] on icon "Intercom messenger" at bounding box center [211, 280] width 3 height 5
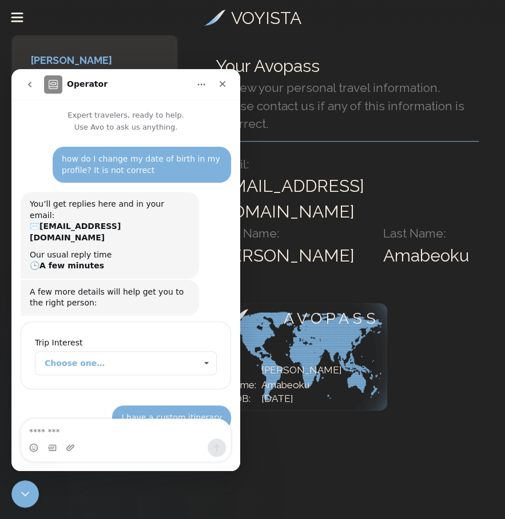
click at [54, 83] on img "Intercom messenger" at bounding box center [53, 84] width 18 height 18
click at [201, 85] on icon "Home" at bounding box center [201, 85] width 7 height 2
click at [30, 85] on icon "go back" at bounding box center [29, 85] width 3 height 6
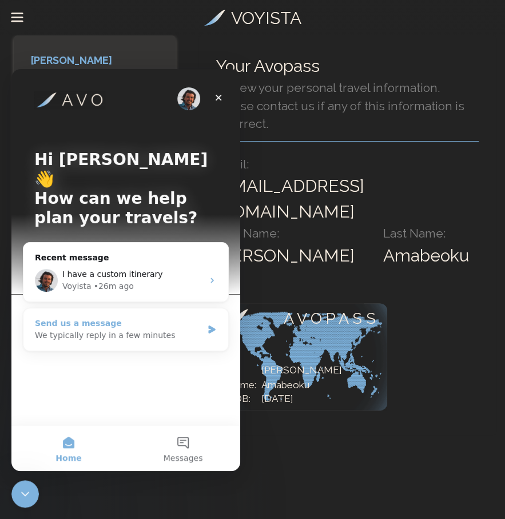
click at [122, 318] on div "Send us a message" at bounding box center [118, 324] width 167 height 12
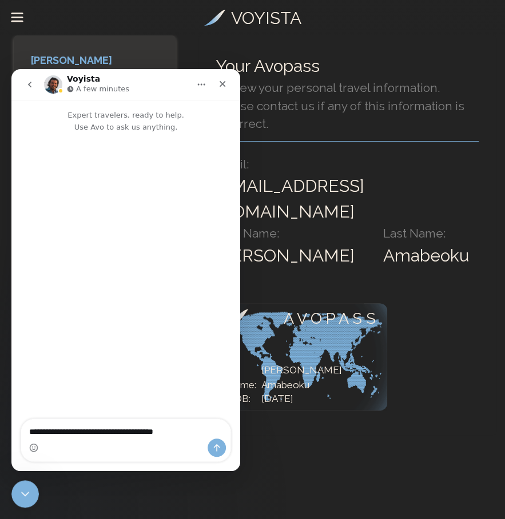
drag, startPoint x: 31, startPoint y: 431, endPoint x: 147, endPoint y: 433, distance: 116.6
click at [147, 433] on textarea "**********" at bounding box center [126, 428] width 210 height 19
click at [145, 432] on textarea "**********" at bounding box center [126, 428] width 210 height 19
type textarea "**********"
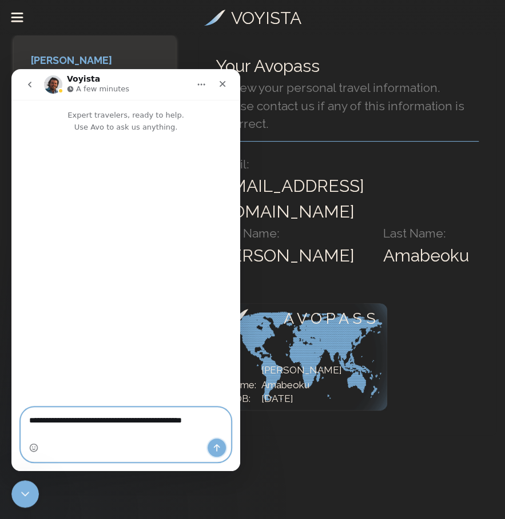
click at [218, 449] on icon "Send a message…" at bounding box center [216, 447] width 9 height 9
